Goal: Entertainment & Leisure: Browse casually

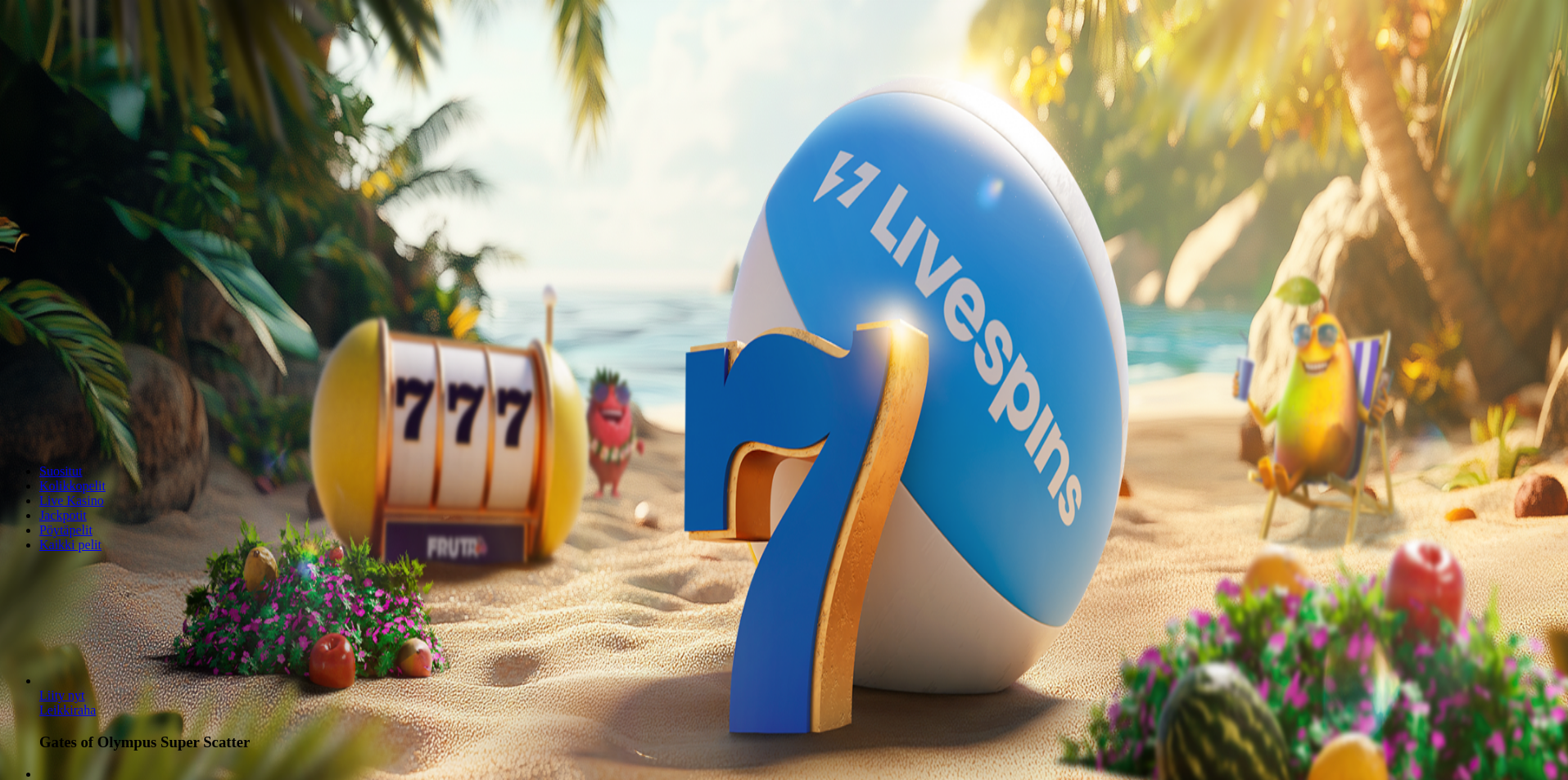
click at [112, 66] on span "Kirjaudu" at bounding box center [113, 59] width 40 height 12
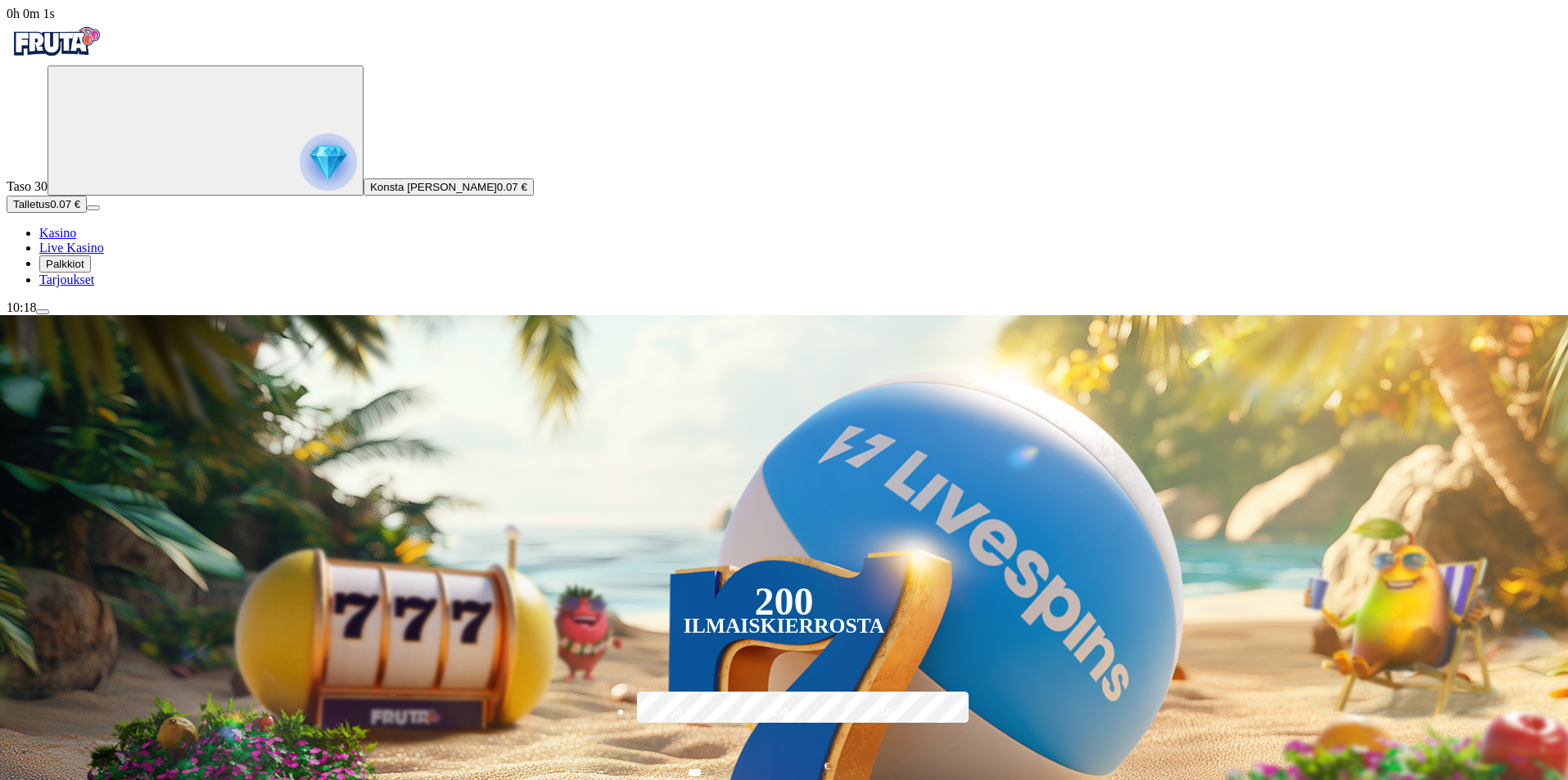
click at [50, 210] on span "Talletus" at bounding box center [32, 204] width 37 height 12
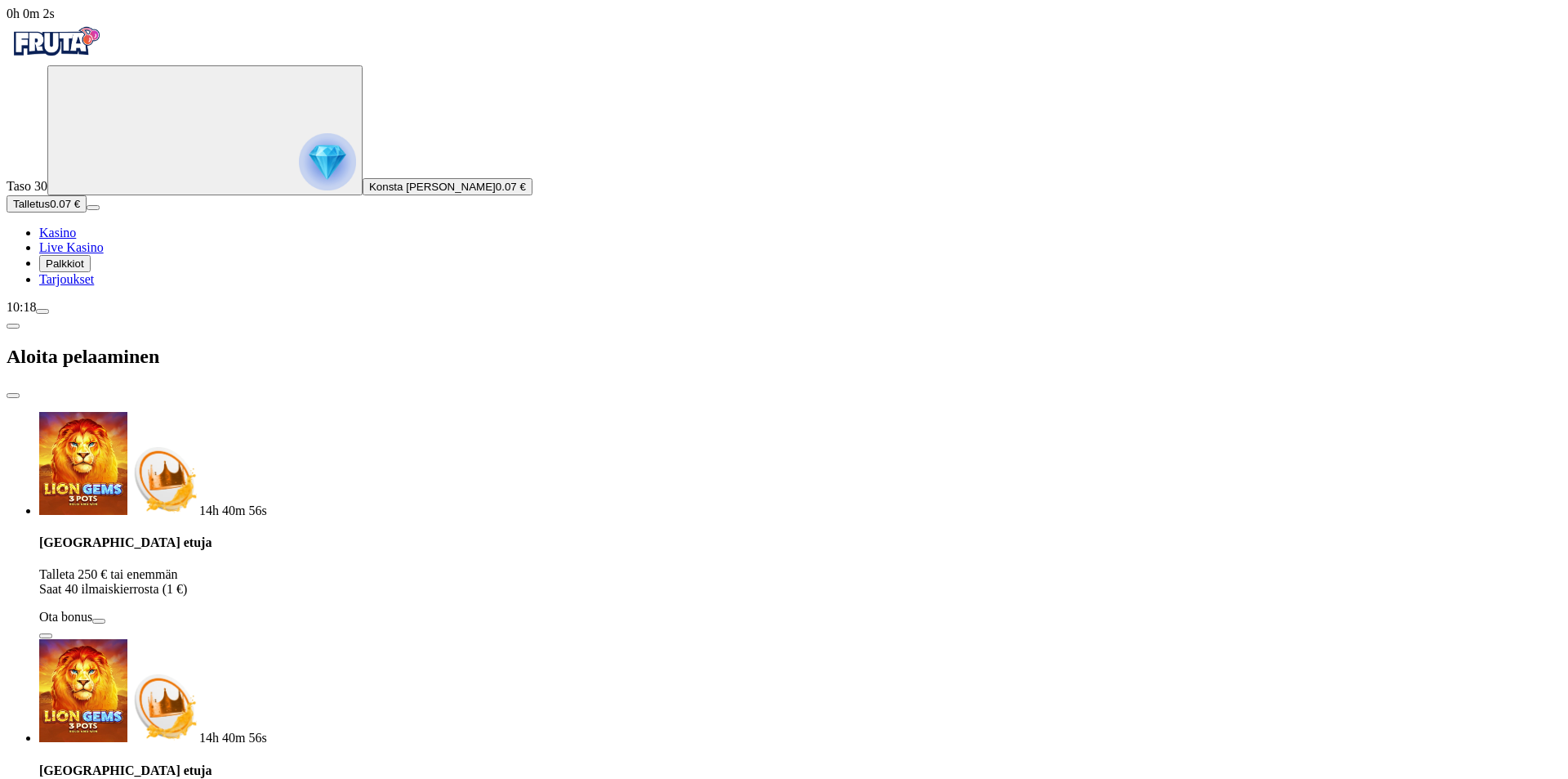
drag, startPoint x: 307, startPoint y: 378, endPoint x: 5, endPoint y: 351, distance: 303.2
type input "**"
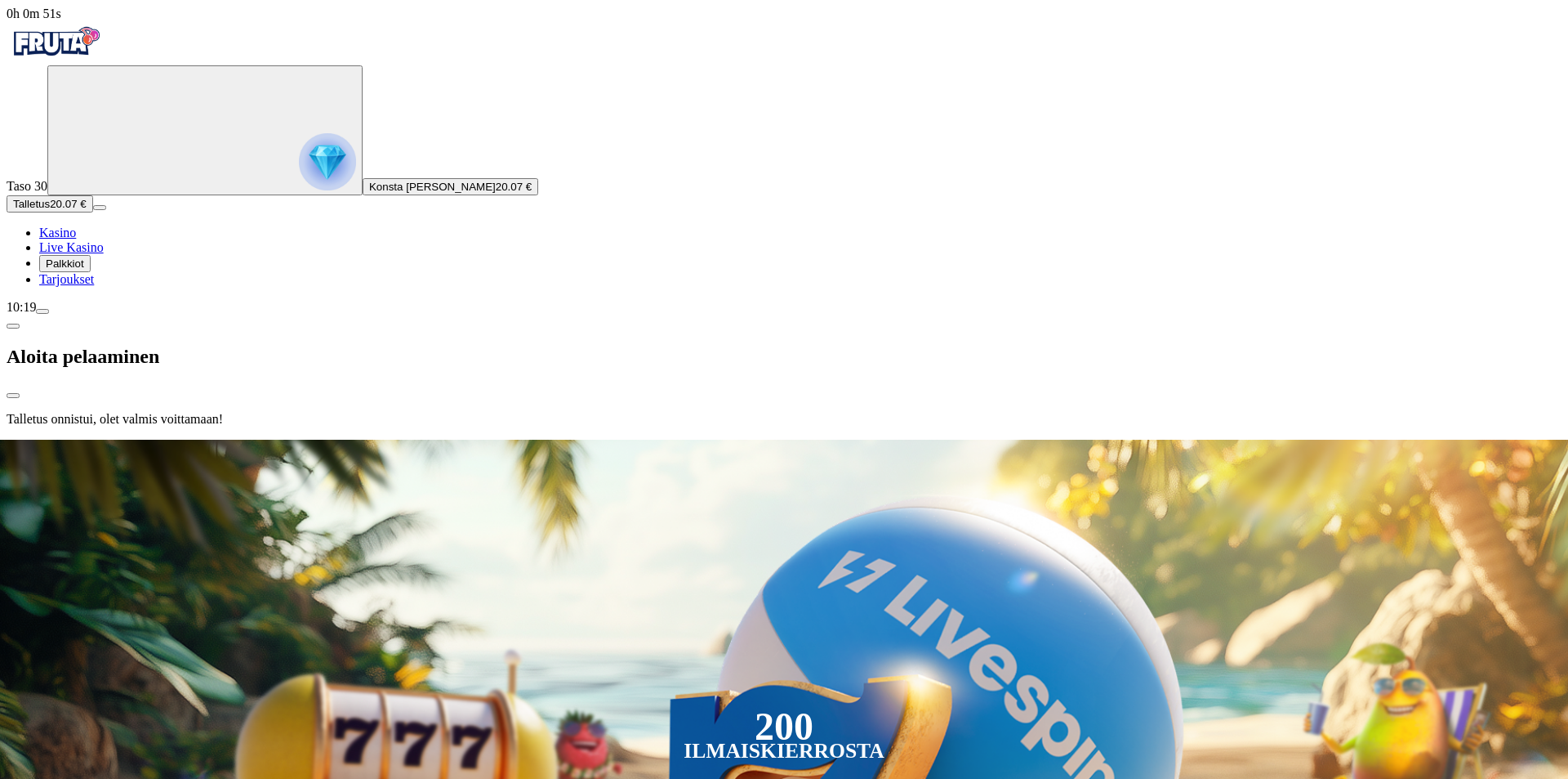
click at [705, 440] on div at bounding box center [783, 440] width 1555 height 0
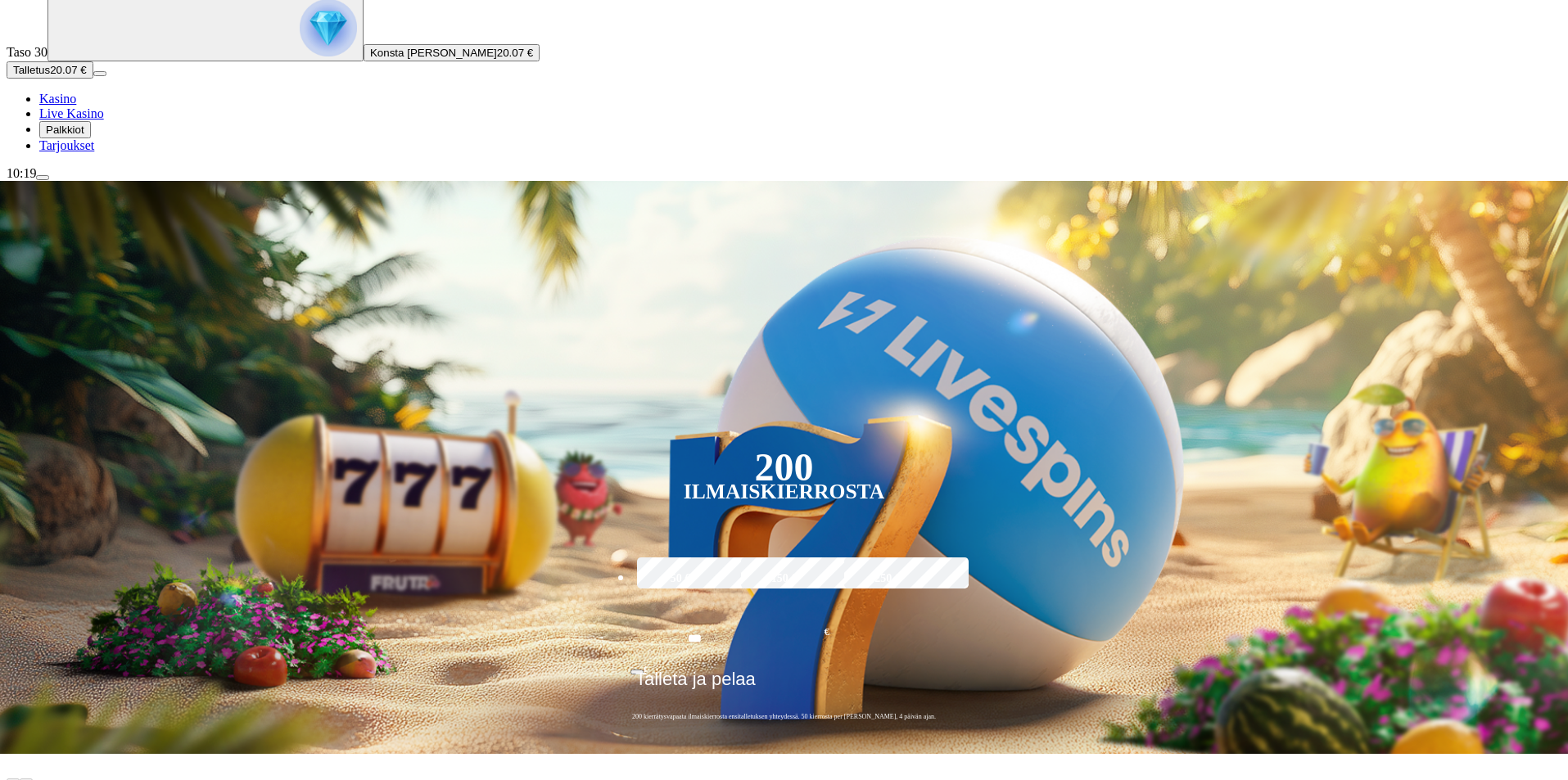
scroll to position [164, 0]
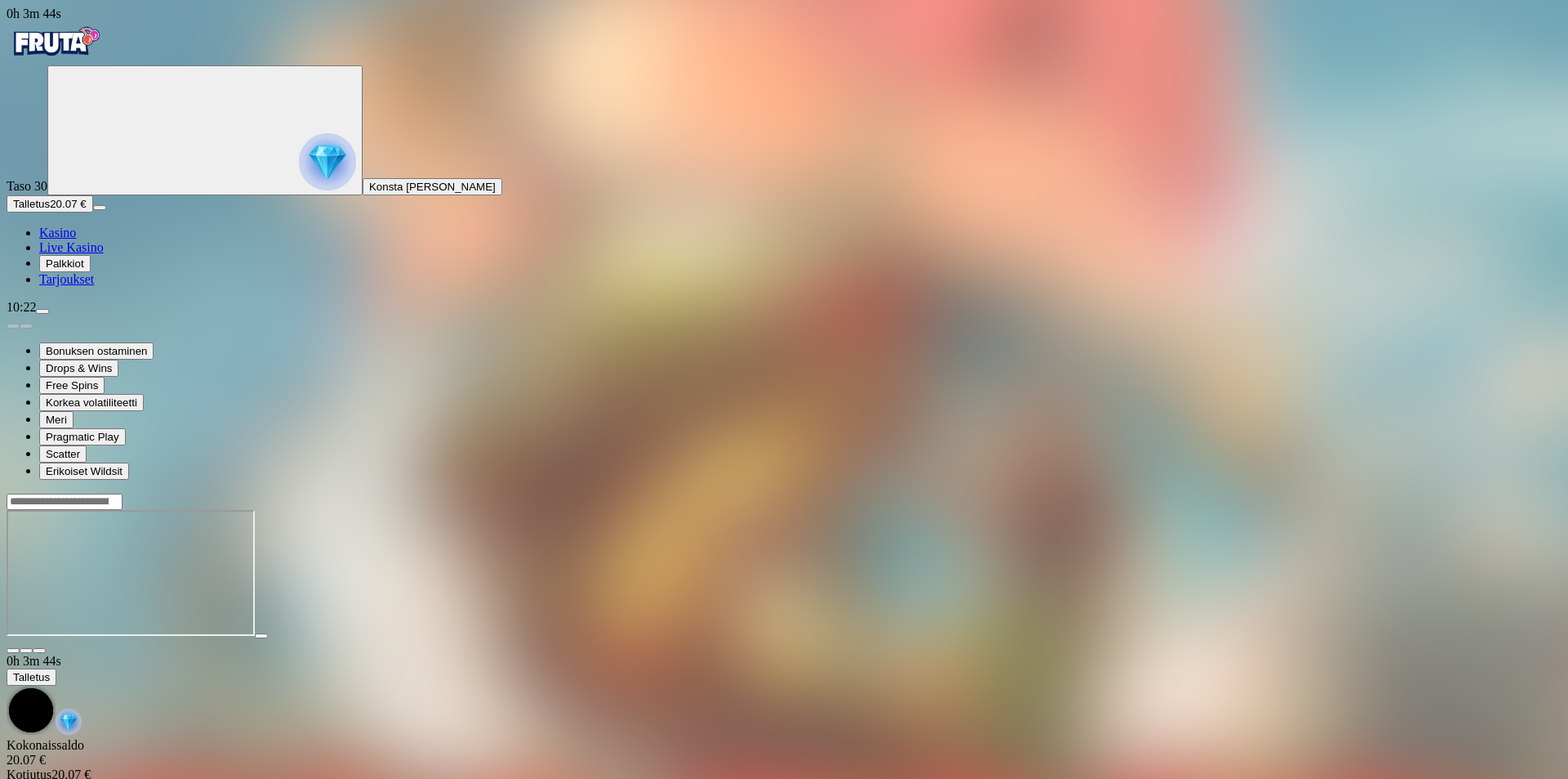
click at [95, 52] on img "Primary" at bounding box center [55, 42] width 98 height 41
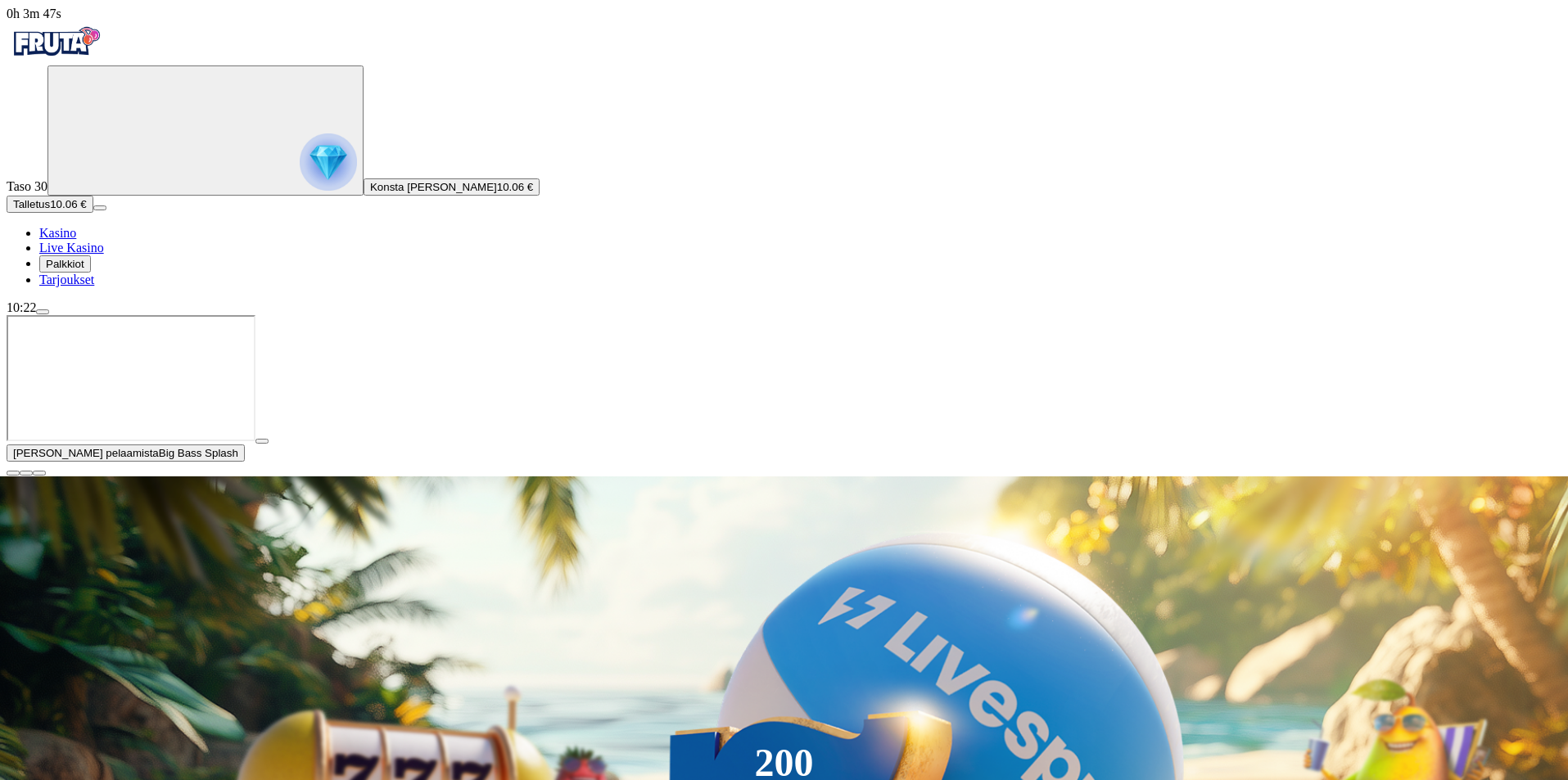
click at [13, 472] on span "close icon" at bounding box center [13, 472] width 0 height 0
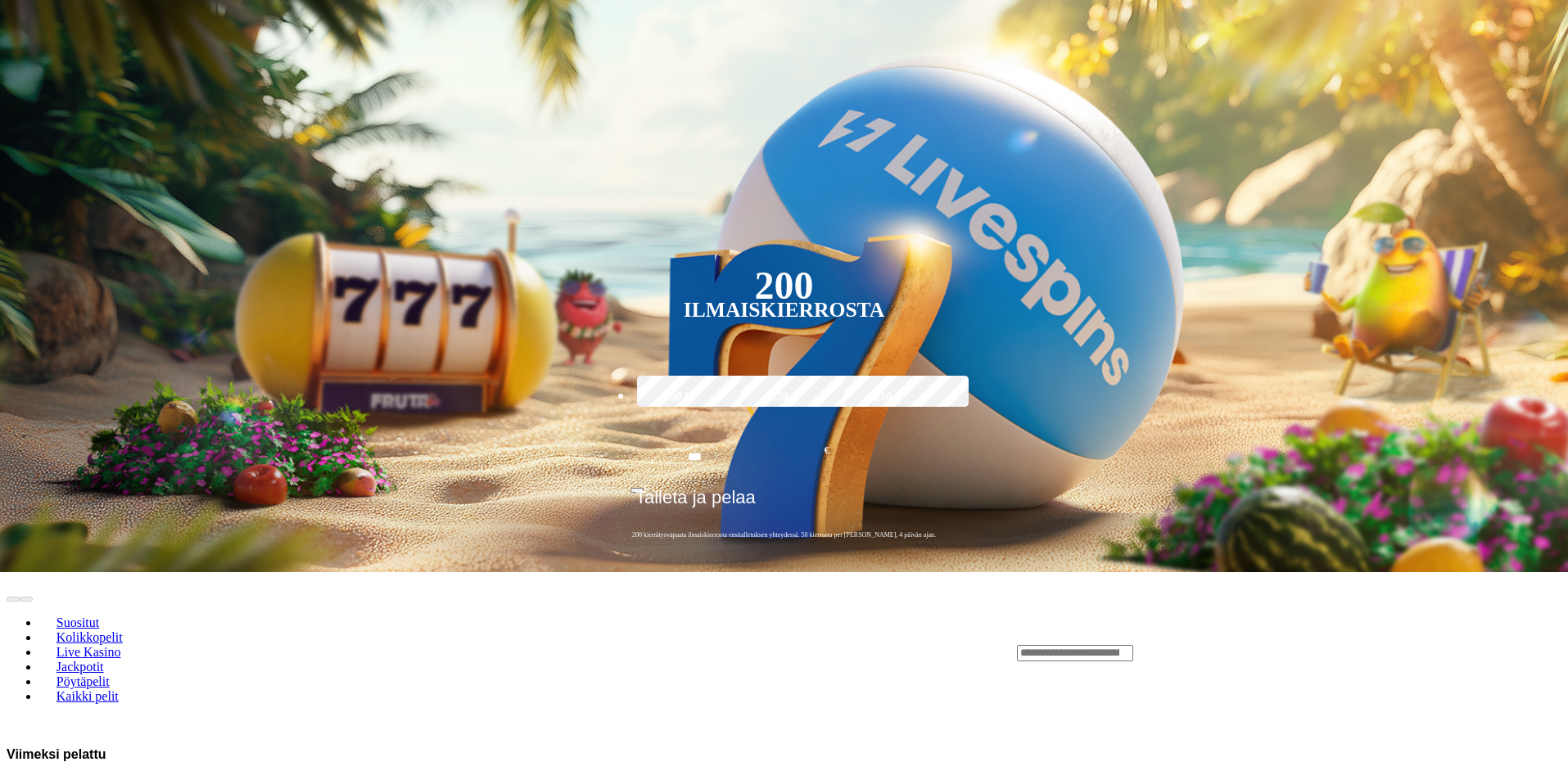
scroll to position [409, 0]
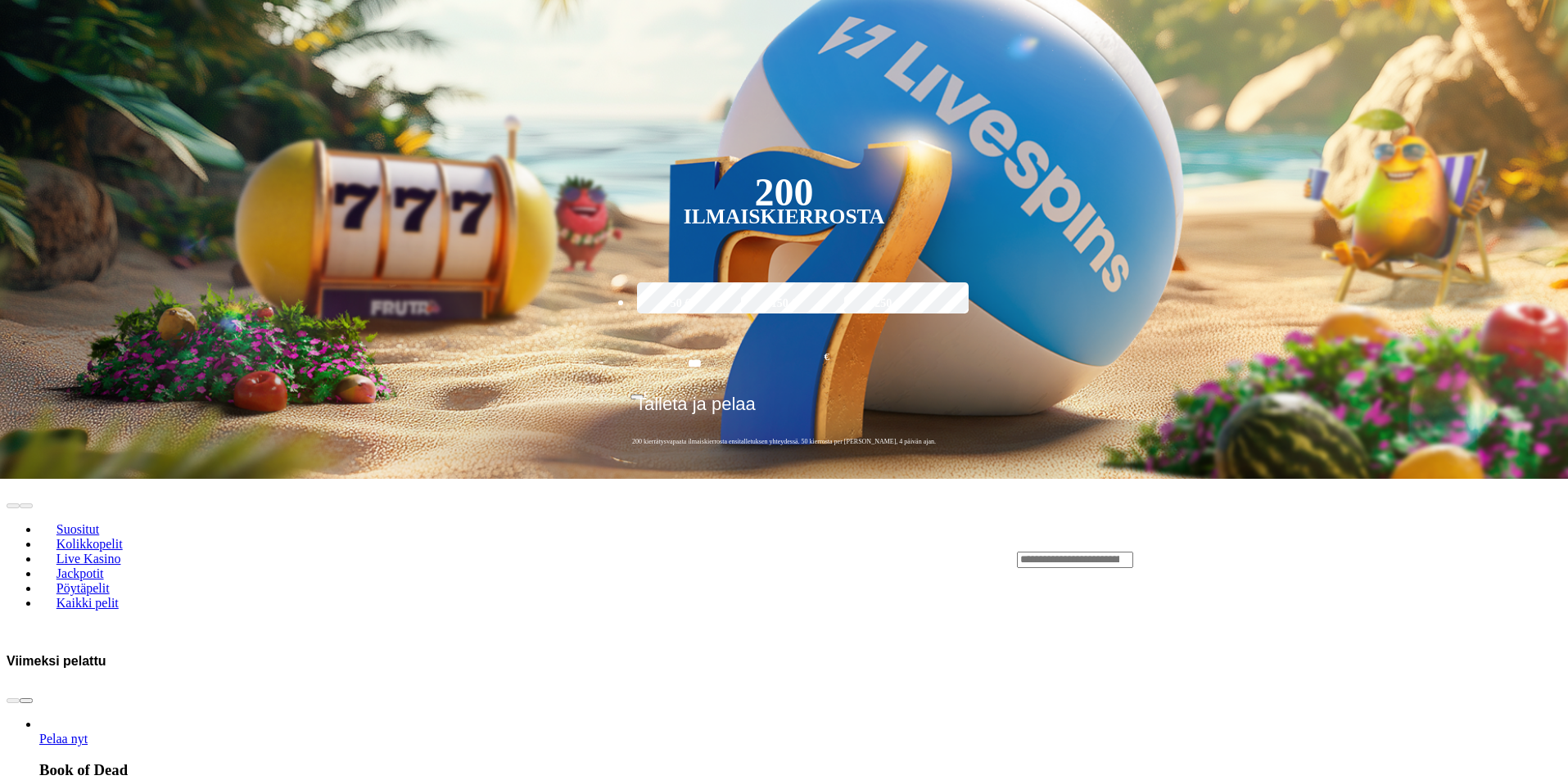
click at [27, 700] on span "chevron-right icon" at bounding box center [27, 700] width 0 height 0
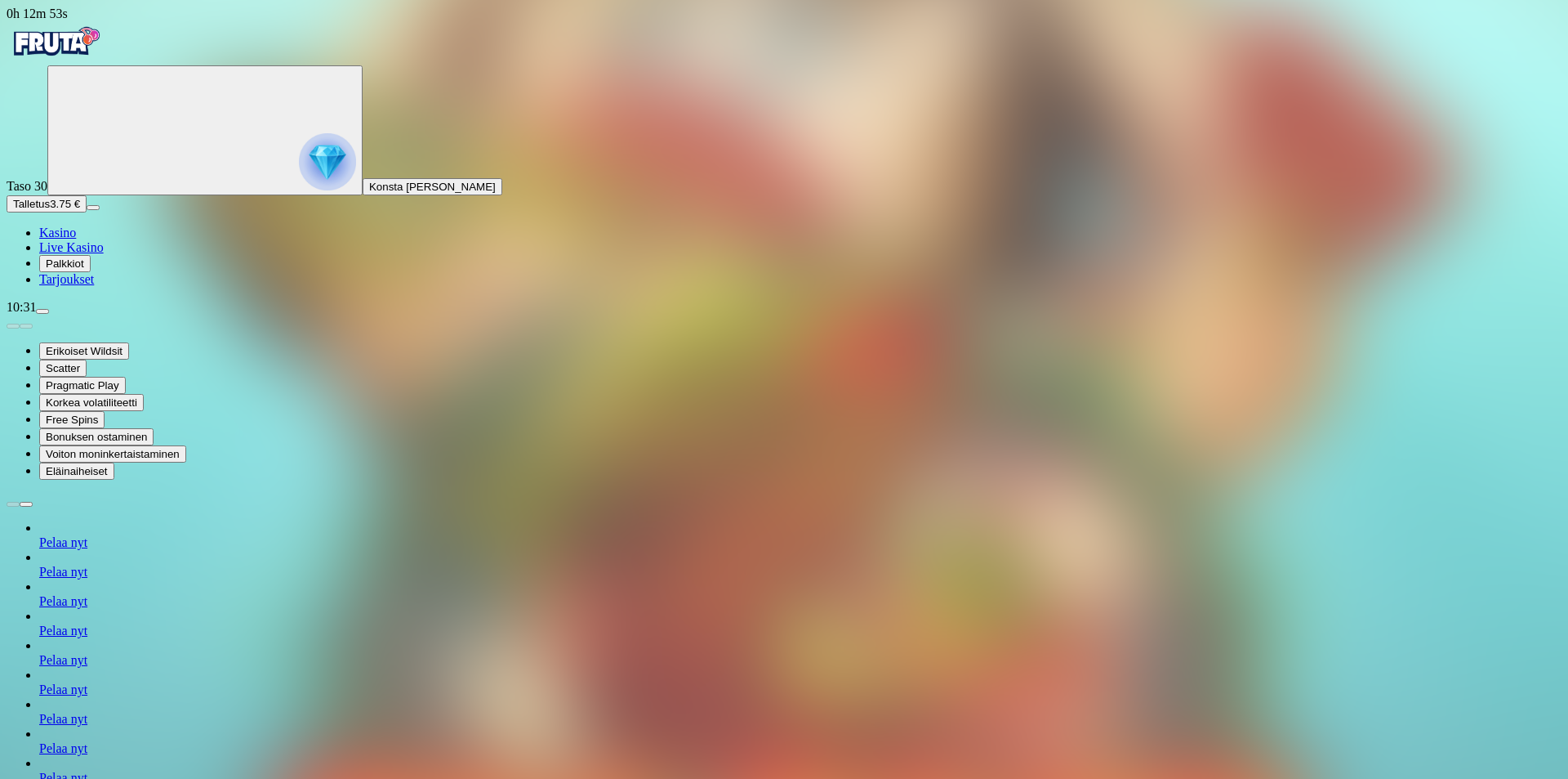
click at [98, 62] on img "Primary" at bounding box center [55, 42] width 98 height 41
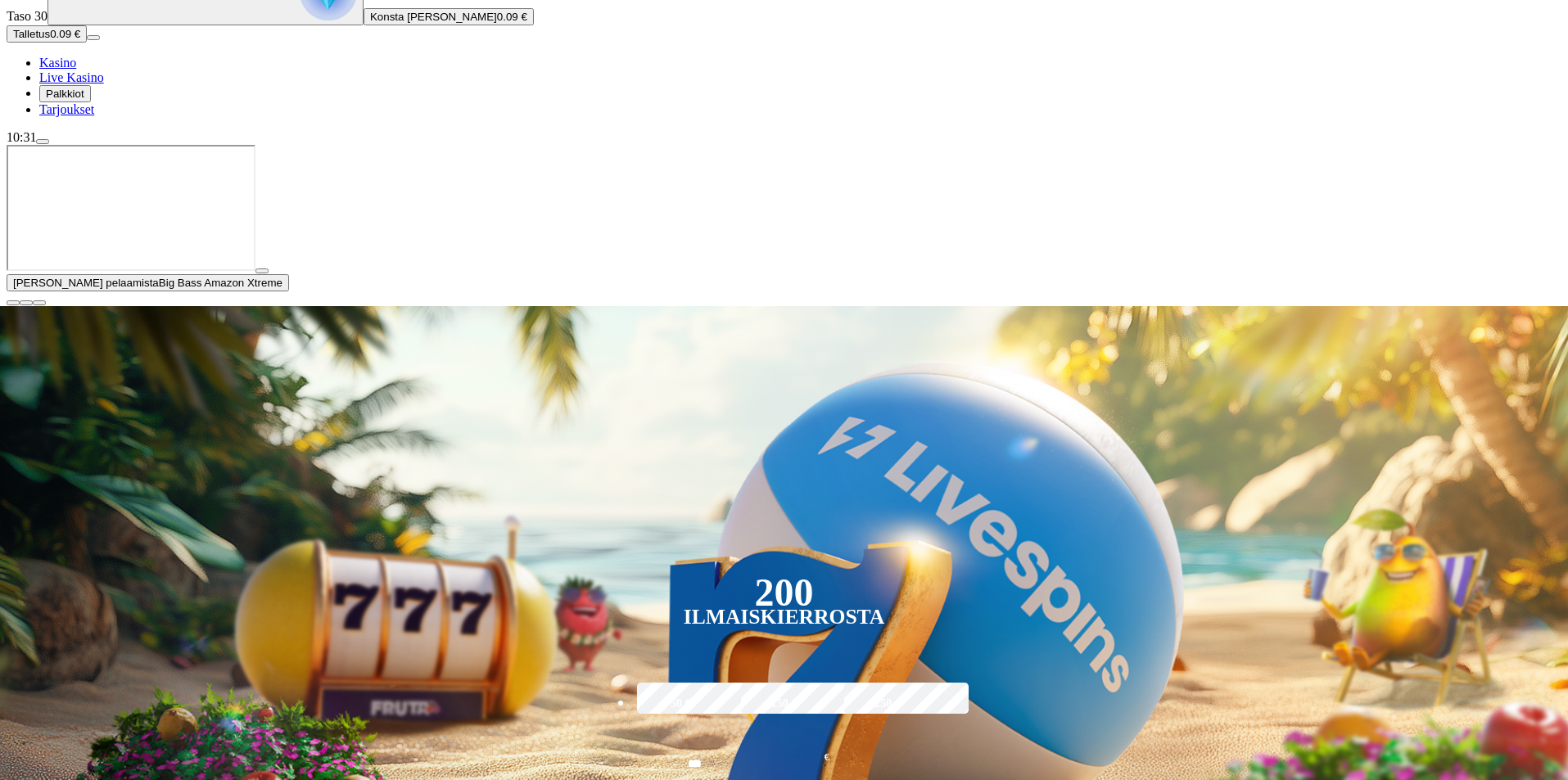
scroll to position [327, 0]
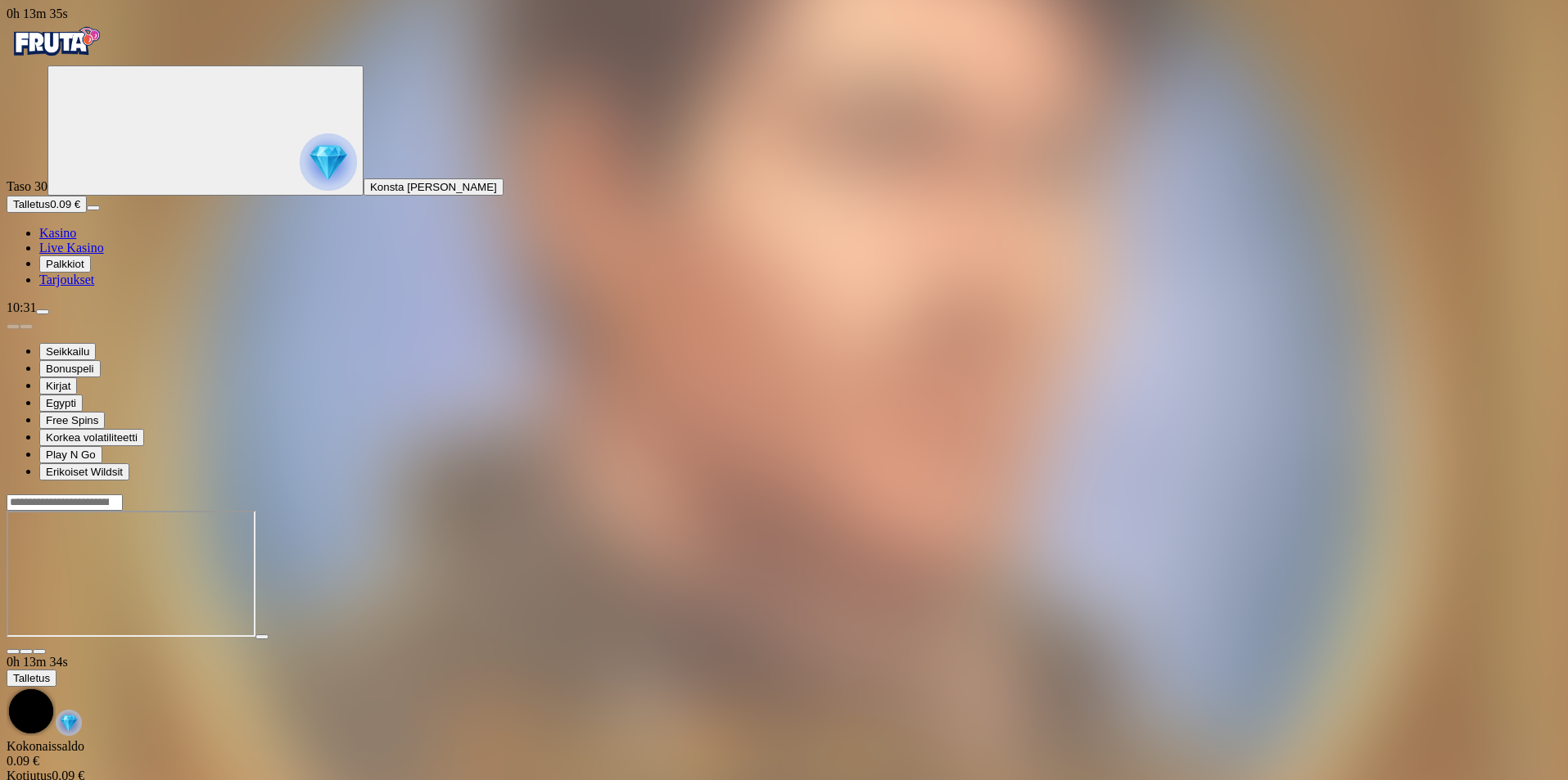
click at [105, 60] on img "Primary" at bounding box center [55, 42] width 98 height 41
